Goal: Information Seeking & Learning: Find specific fact

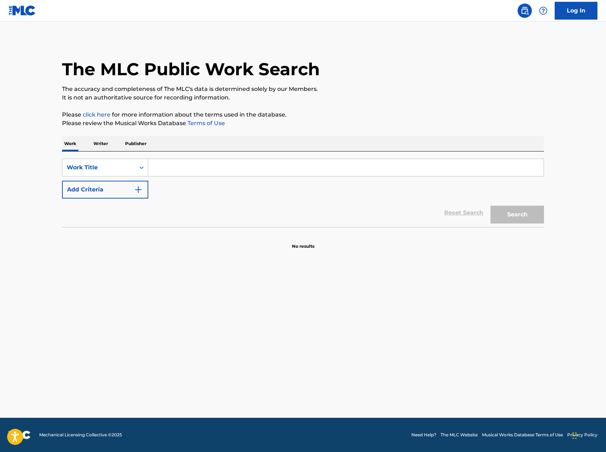
click at [163, 165] on input "Search Form" at bounding box center [345, 167] width 395 height 17
type input "my person"
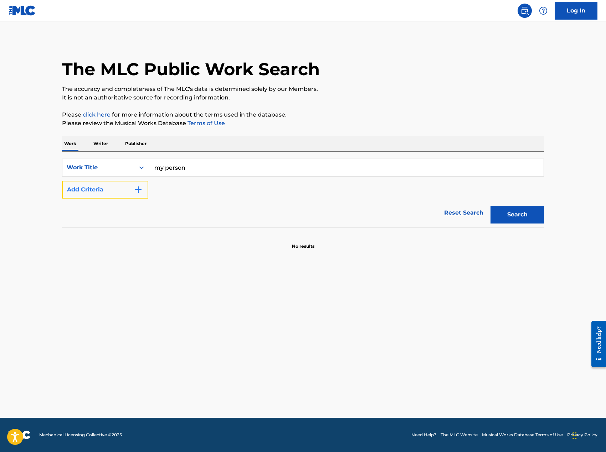
click at [104, 191] on button "Add Criteria" at bounding box center [105, 190] width 86 height 18
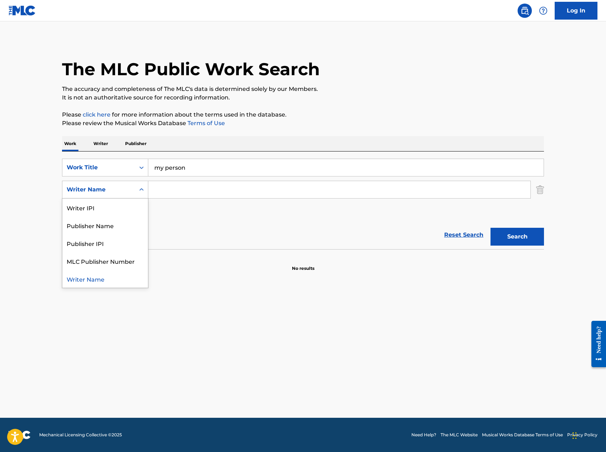
click at [120, 188] on div "Writer Name" at bounding box center [99, 189] width 64 height 9
click at [167, 186] on input "Search Form" at bounding box center [339, 189] width 382 height 17
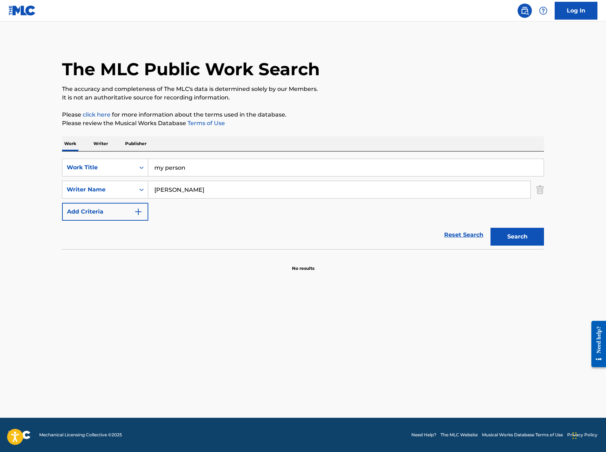
type input "[PERSON_NAME]"
click at [490, 228] on button "Search" at bounding box center [516, 237] width 53 height 18
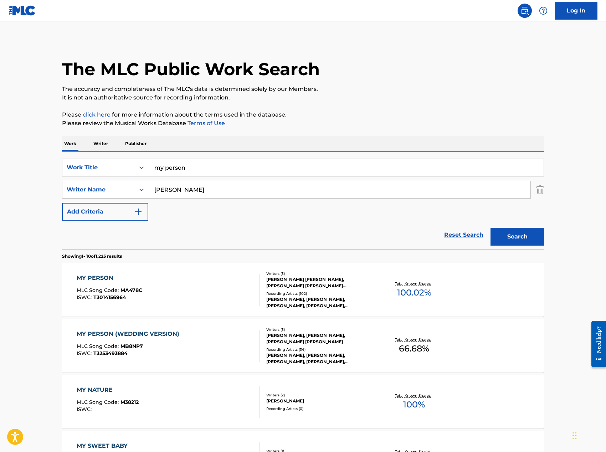
click at [159, 282] on div "MY PERSON MLC Song Code : MA478C ISWC : T3014156964" at bounding box center [168, 290] width 183 height 32
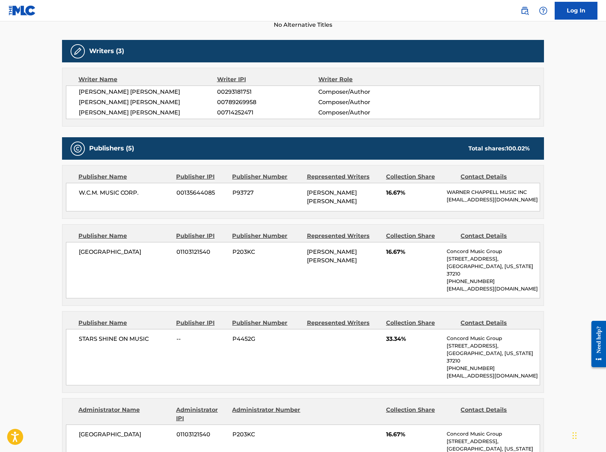
drag, startPoint x: 308, startPoint y: 251, endPoint x: 308, endPoint y: 227, distance: 23.9
click at [308, 239] on div "Publisher Name Publisher IPI Publisher Number Represented Writers Collection Sh…" at bounding box center [302, 265] width 481 height 81
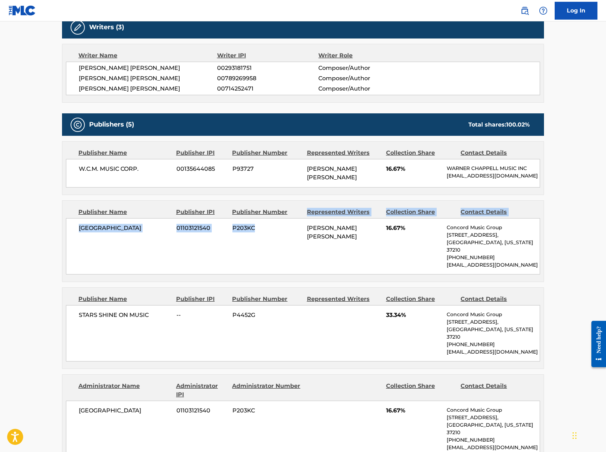
scroll to position [254, 0]
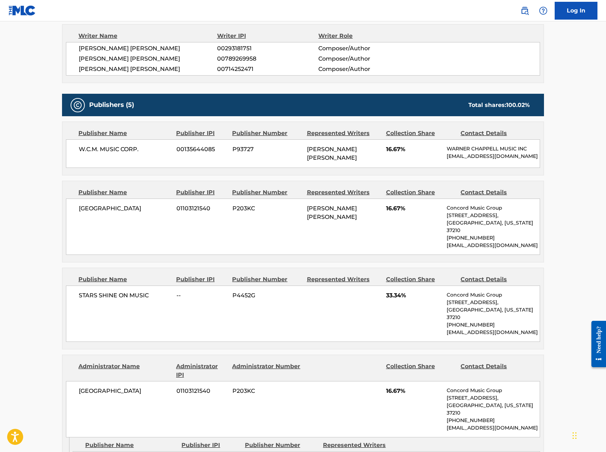
click at [308, 227] on div "CONCORD ROAD 01103121540 P203KC [PERSON_NAME] [PERSON_NAME] 16.67% Concord Musi…" at bounding box center [303, 227] width 474 height 56
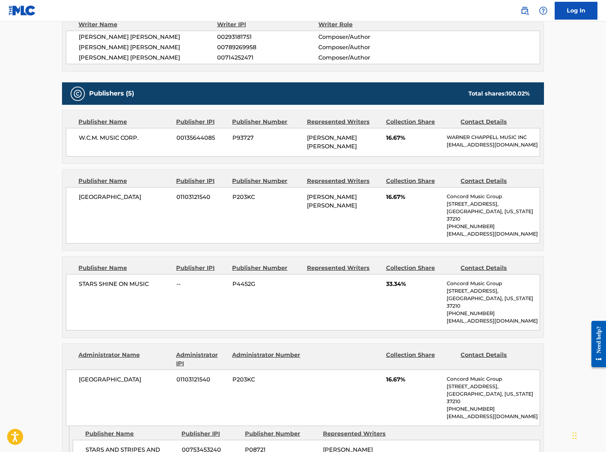
scroll to position [0, 0]
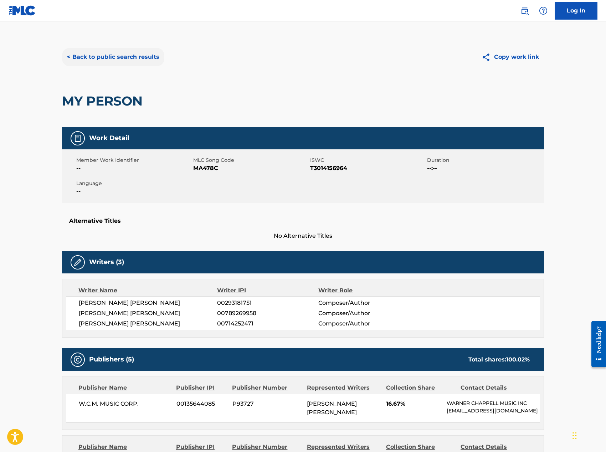
click at [100, 59] on button "< Back to public search results" at bounding box center [113, 57] width 102 height 18
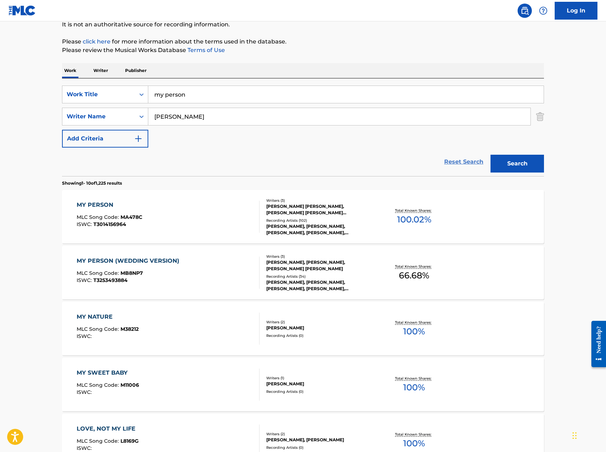
scroll to position [72, 0]
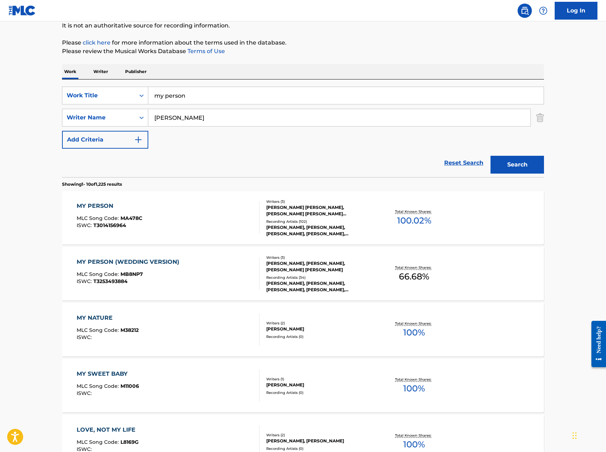
click at [193, 205] on div "MY PERSON MLC Song Code : MA478C ISWC : T3014156964" at bounding box center [168, 218] width 183 height 32
